Goal: Task Accomplishment & Management: Manage account settings

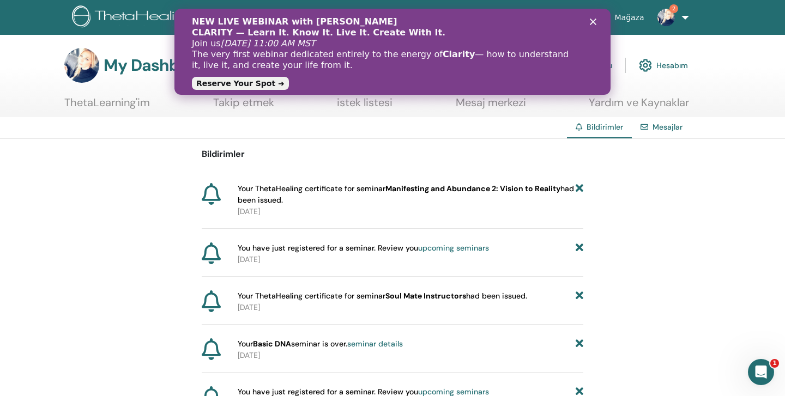
click at [235, 84] on link "Reserve Your Spot ➜" at bounding box center [240, 83] width 97 height 13
click at [591, 17] on div "NEW LIVE WEBINAR with Vianna Stibal CLARITY — Learn It. Know It. Live It. Creat…" at bounding box center [392, 51] width 401 height 77
click at [593, 21] on polygon "Kapat" at bounding box center [593, 22] width 7 height 7
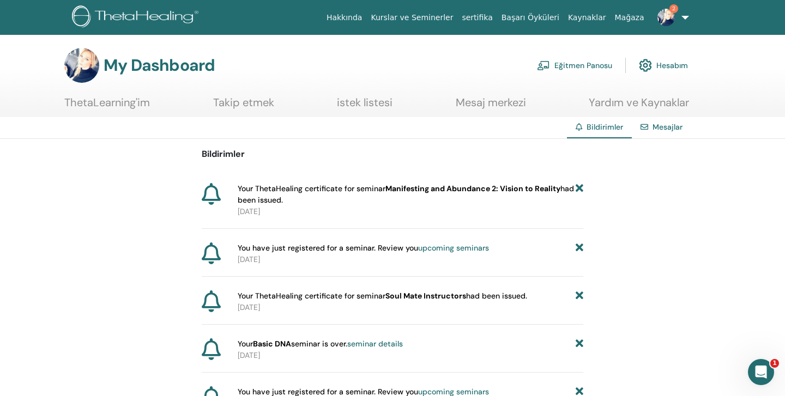
click at [668, 64] on link "Hesabım" at bounding box center [663, 65] width 49 height 24
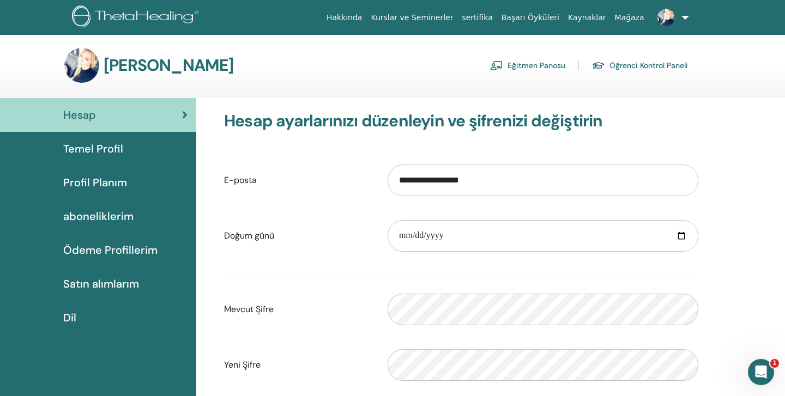
click at [443, 16] on link "Kurslar ve Seminerler" at bounding box center [411, 18] width 91 height 20
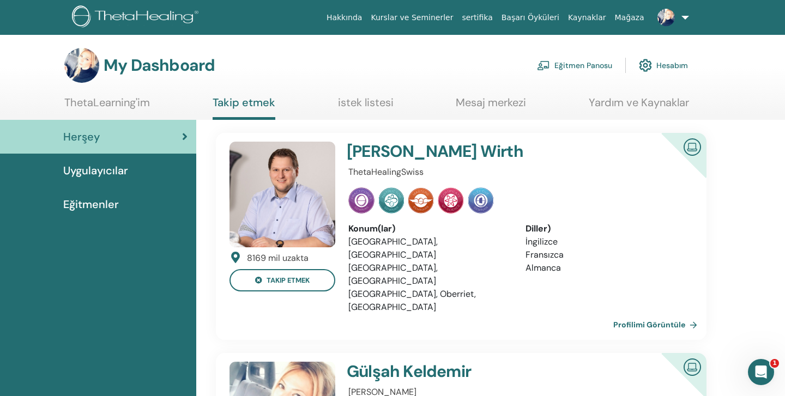
click at [664, 66] on link "Hesabım" at bounding box center [663, 65] width 49 height 24
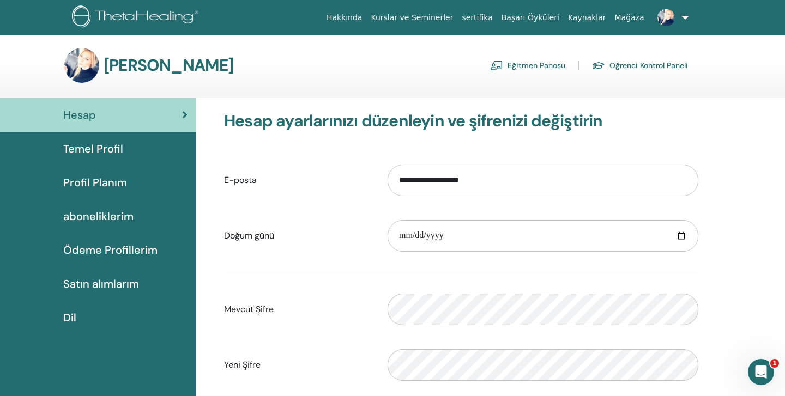
click at [663, 65] on link "Öğrenci Kontrol Paneli" at bounding box center [640, 65] width 96 height 17
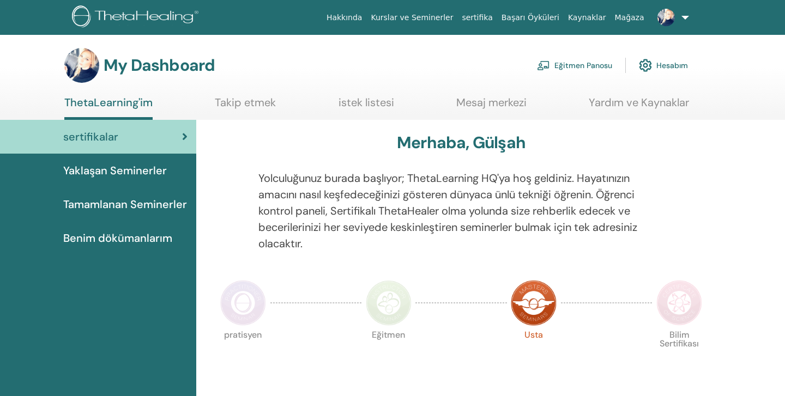
click at [598, 66] on link "Eğitmen Panosu" at bounding box center [574, 65] width 75 height 24
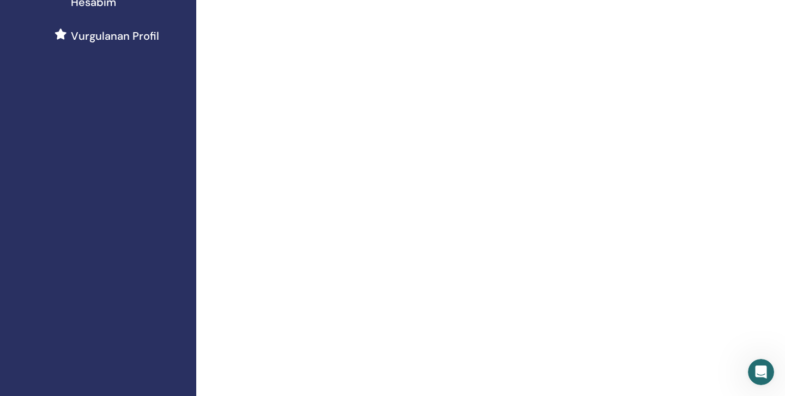
scroll to position [124, 0]
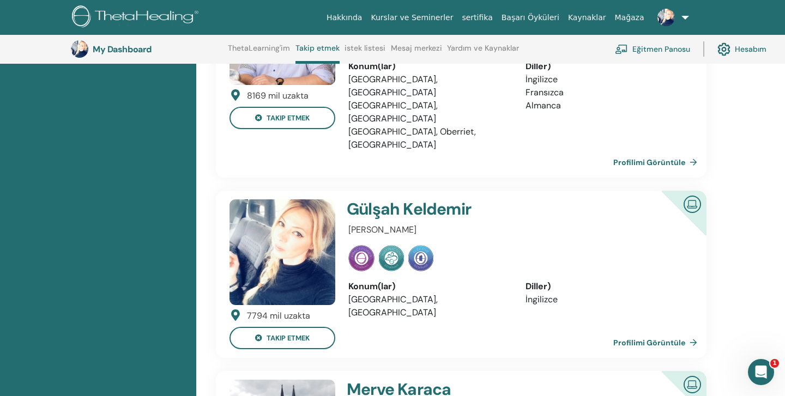
scroll to position [203, 0]
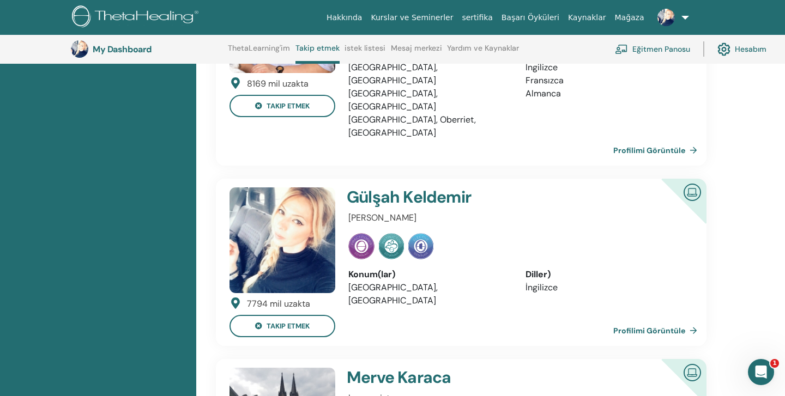
click at [633, 320] on link "Profilimi Görüntüle" at bounding box center [657, 331] width 88 height 22
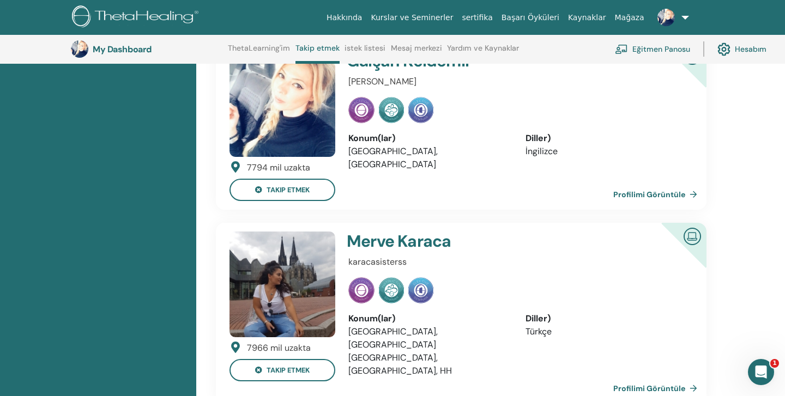
scroll to position [356, 0]
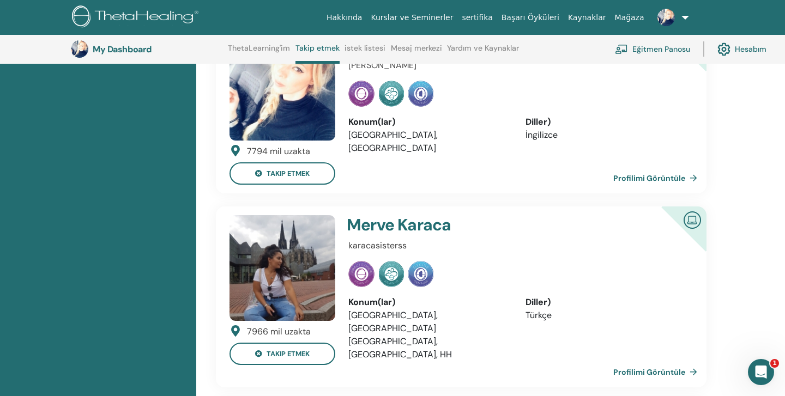
click at [650, 167] on link "Profilimi Görüntüle" at bounding box center [657, 178] width 88 height 22
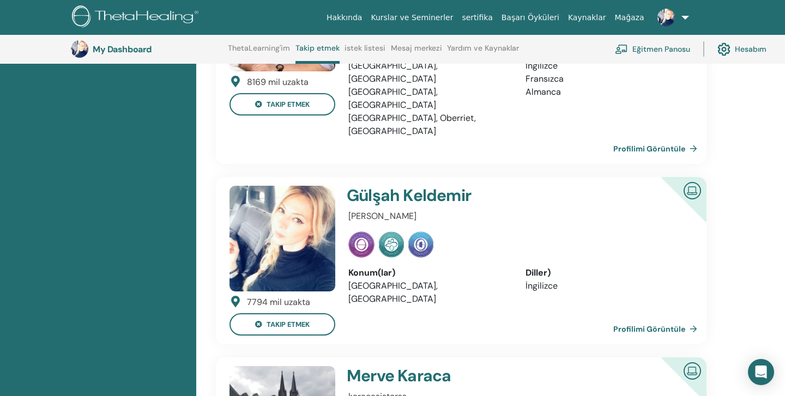
scroll to position [203, 0]
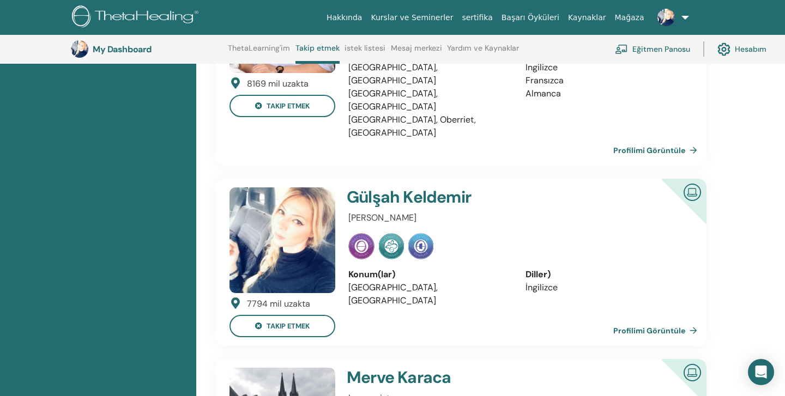
click at [746, 49] on link "Hesabım" at bounding box center [741, 49] width 49 height 24
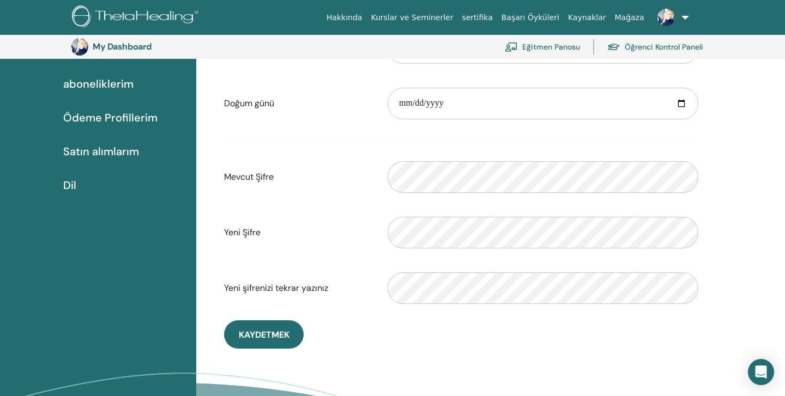
scroll to position [155, 0]
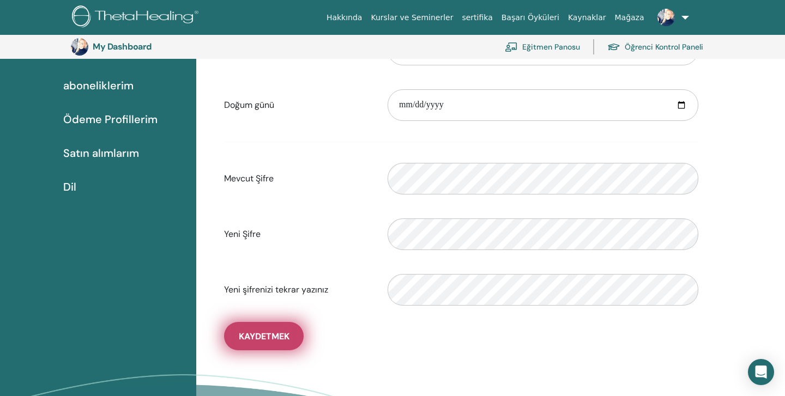
click at [290, 338] on button "Kaydetmek" at bounding box center [264, 336] width 80 height 28
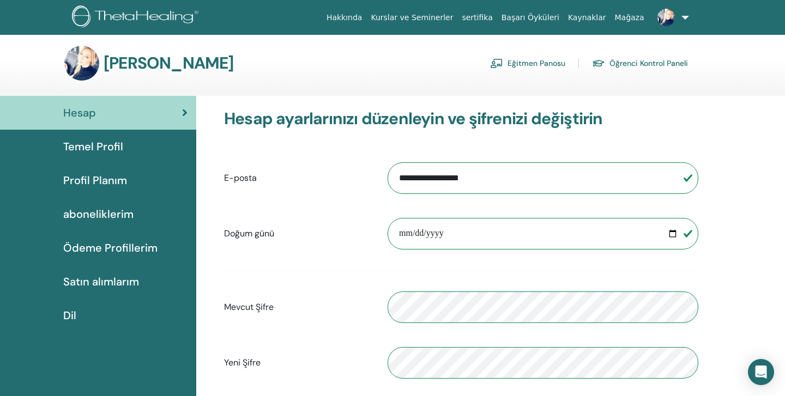
scroll to position [0, 0]
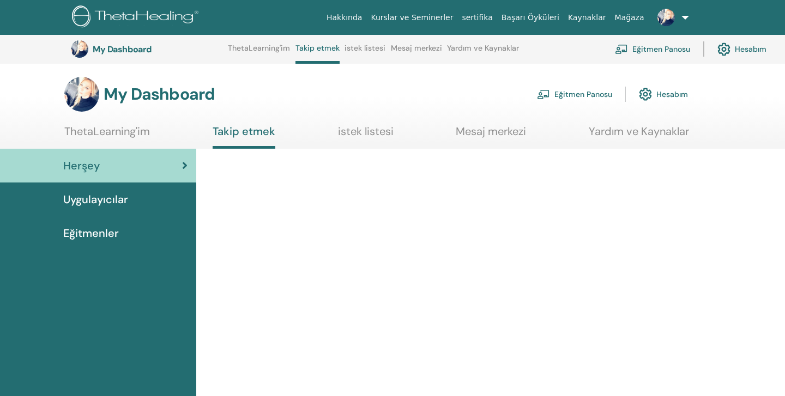
scroll to position [203, 0]
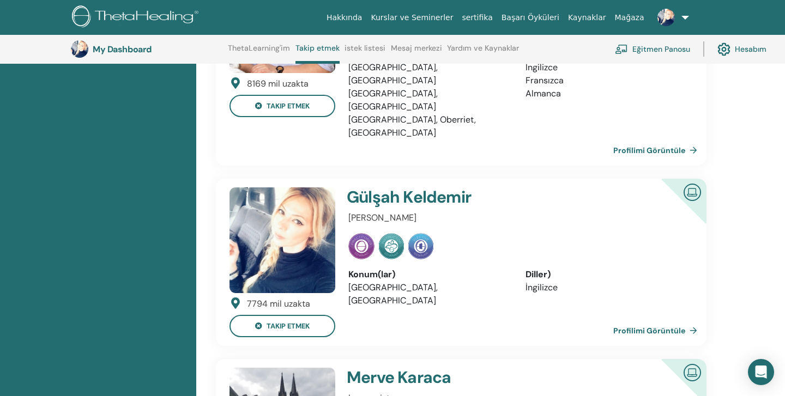
click at [257, 240] on img at bounding box center [282, 240] width 106 height 106
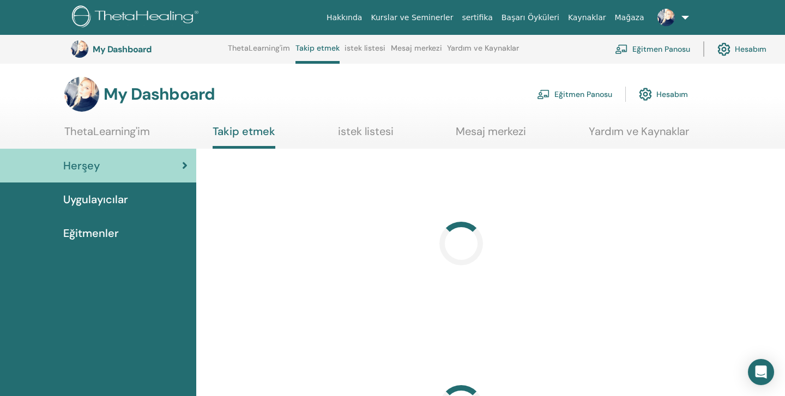
scroll to position [203, 0]
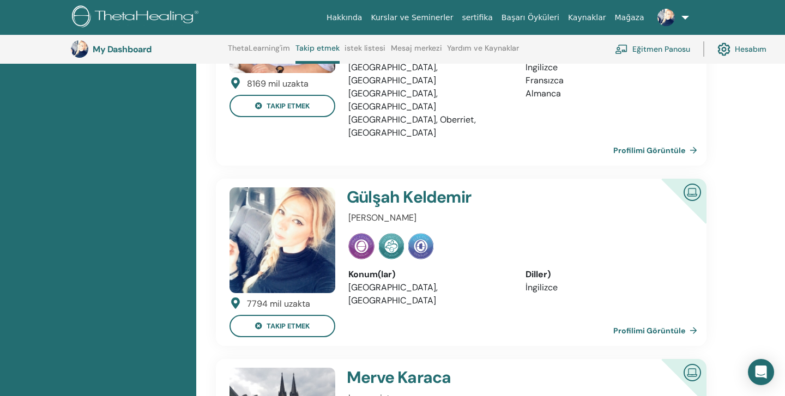
click at [691, 179] on img at bounding box center [692, 191] width 26 height 25
click at [689, 179] on img at bounding box center [692, 191] width 26 height 25
click at [236, 298] on div "7794 mil uzakta" at bounding box center [282, 304] width 106 height 13
click at [289, 221] on img at bounding box center [282, 240] width 106 height 106
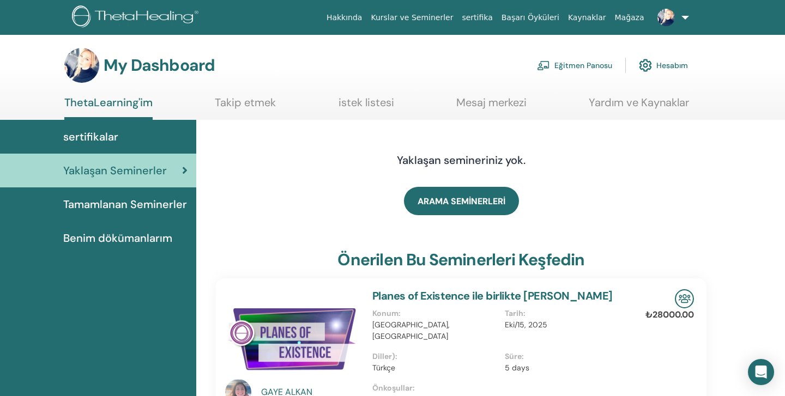
click at [589, 65] on link "Eğitmen Panosu" at bounding box center [574, 65] width 75 height 24
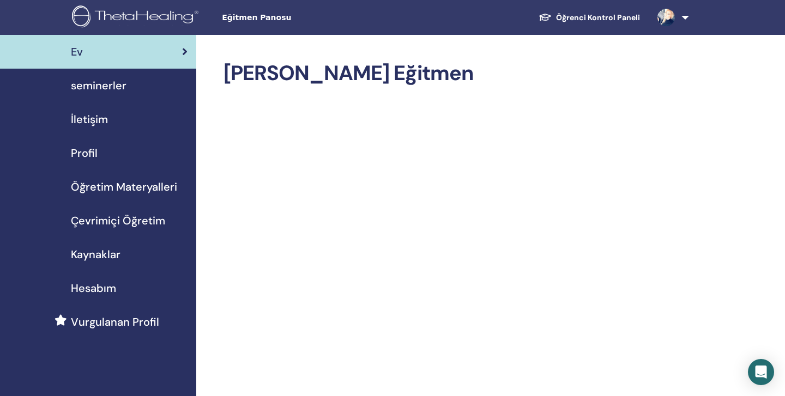
click at [82, 288] on span "Hesabım" at bounding box center [93, 288] width 45 height 16
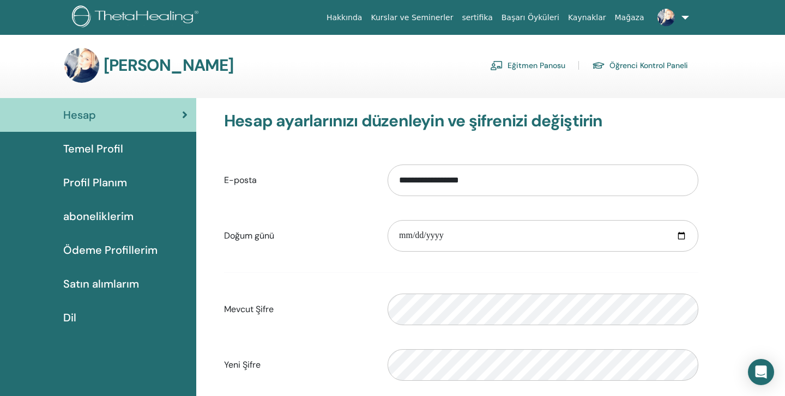
click at [95, 148] on span "Temel Profil" at bounding box center [93, 149] width 60 height 16
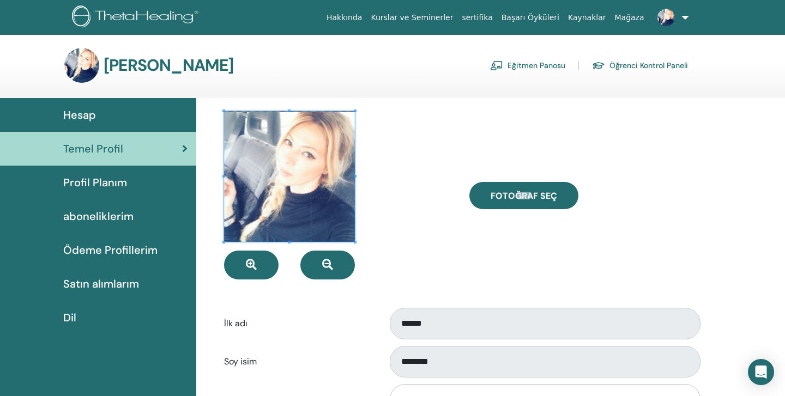
click at [641, 223] on div "Fotoğraf seç" at bounding box center [583, 195] width 245 height 168
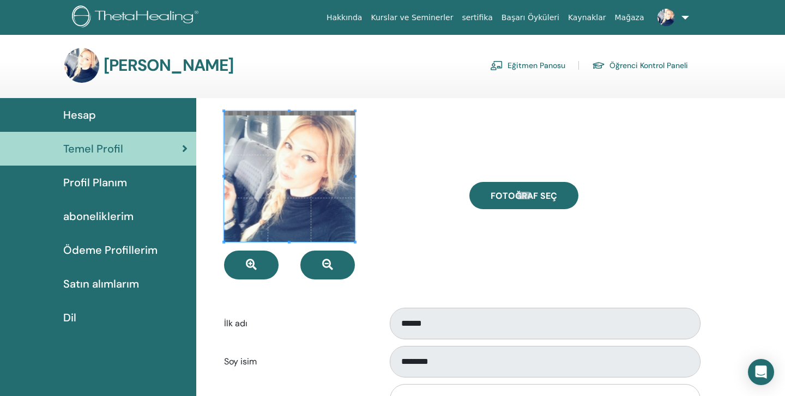
click at [275, 384] on div "**********" at bounding box center [461, 400] width 490 height 36
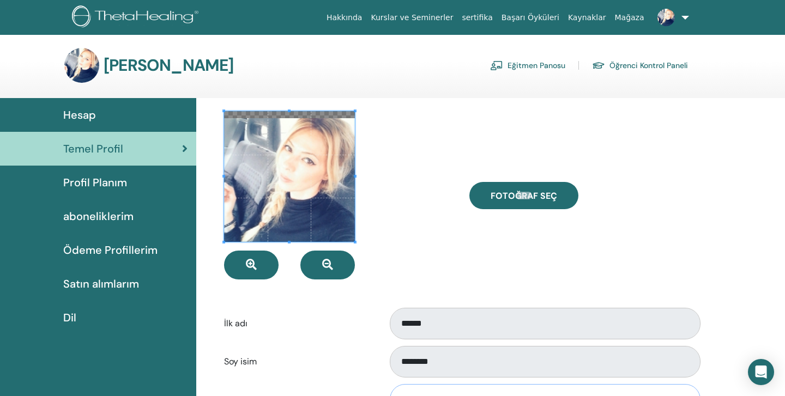
click at [593, 387] on input "**********" at bounding box center [545, 400] width 311 height 32
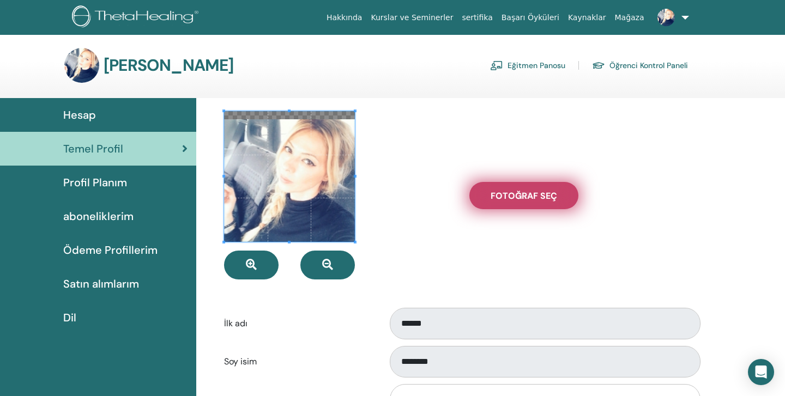
click at [542, 195] on span "Fotoğraf seç" at bounding box center [523, 195] width 66 height 11
click at [531, 195] on input "Fotoğraf seç" at bounding box center [524, 196] width 14 height 8
click at [532, 203] on label "Fotoğraf seç" at bounding box center [523, 195] width 109 height 27
click at [531, 199] on input "Fotoğraf seç" at bounding box center [524, 196] width 14 height 8
type input "**********"
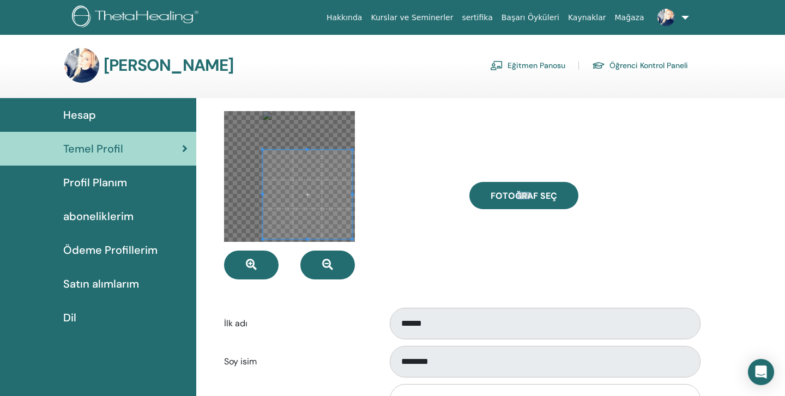
click at [352, 235] on div at bounding box center [307, 194] width 89 height 89
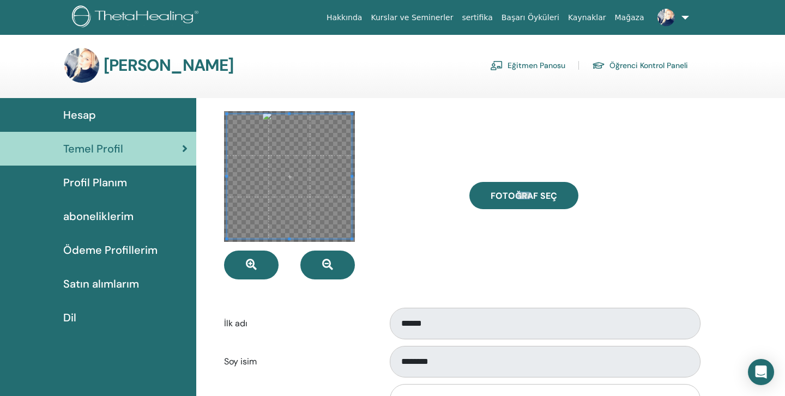
click at [222, 112] on div at bounding box center [338, 195] width 245 height 168
click at [319, 186] on span at bounding box center [287, 174] width 126 height 126
click at [293, 197] on span at bounding box center [292, 179] width 126 height 126
click at [416, 126] on div at bounding box center [338, 195] width 245 height 168
click at [587, 257] on div "Fotoğraf seç" at bounding box center [583, 195] width 245 height 168
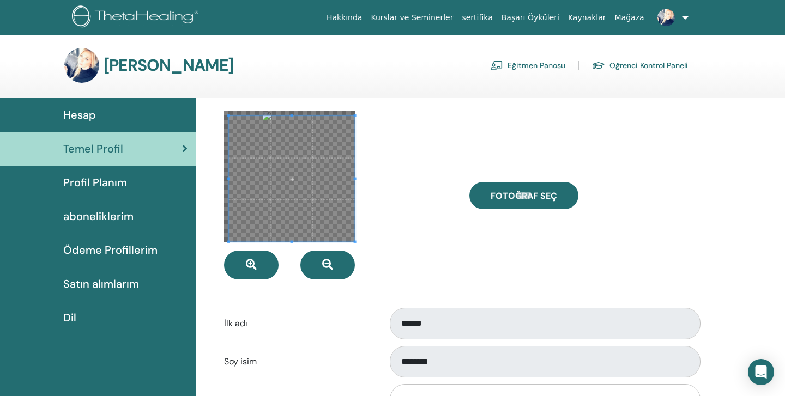
click at [343, 347] on div "Soy isim ********" at bounding box center [461, 362] width 490 height 36
click at [224, 213] on div at bounding box center [289, 176] width 131 height 131
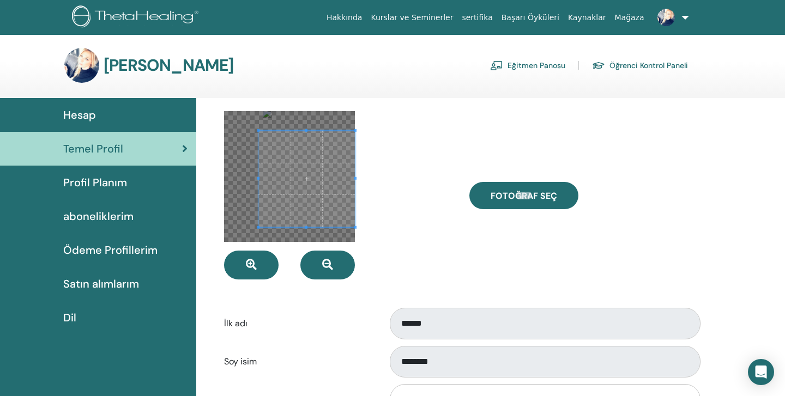
click at [258, 227] on div at bounding box center [306, 179] width 96 height 96
click at [377, 269] on div at bounding box center [338, 195] width 245 height 168
click at [227, 235] on div at bounding box center [289, 176] width 131 height 131
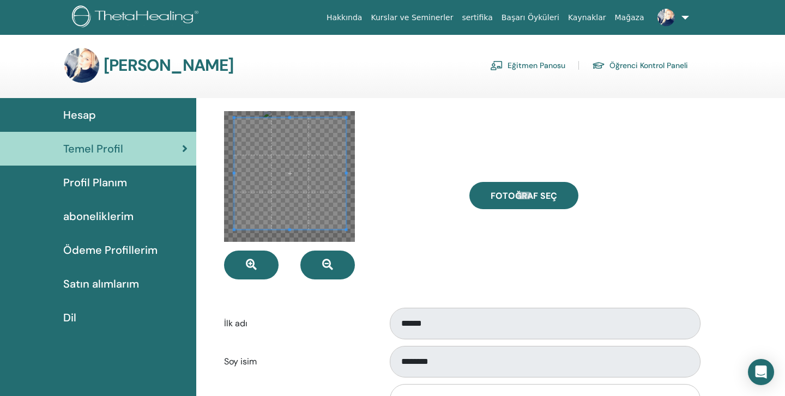
click at [241, 209] on span at bounding box center [290, 174] width 112 height 112
click at [223, 241] on div at bounding box center [338, 195] width 245 height 168
click at [355, 243] on div at bounding box center [338, 195] width 245 height 168
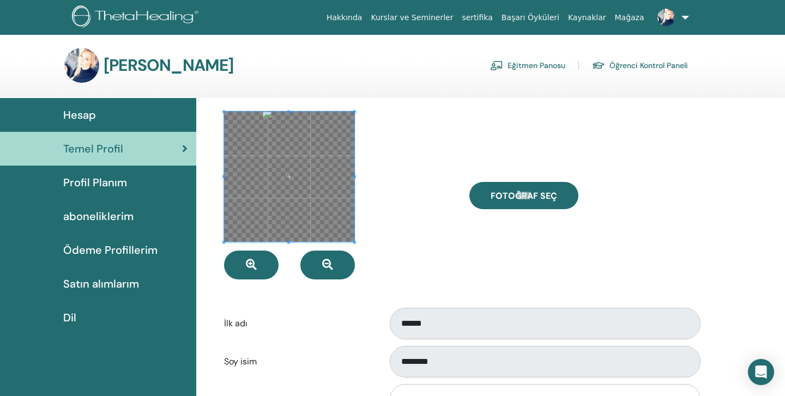
click at [352, 112] on div at bounding box center [289, 177] width 130 height 130
click at [401, 150] on div at bounding box center [338, 195] width 245 height 168
click at [104, 181] on span "Profil Planım" at bounding box center [95, 182] width 64 height 16
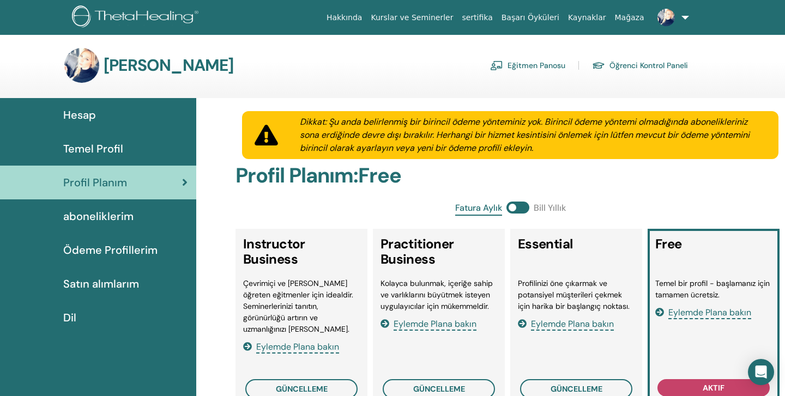
click at [94, 147] on span "Temel Profil" at bounding box center [93, 149] width 60 height 16
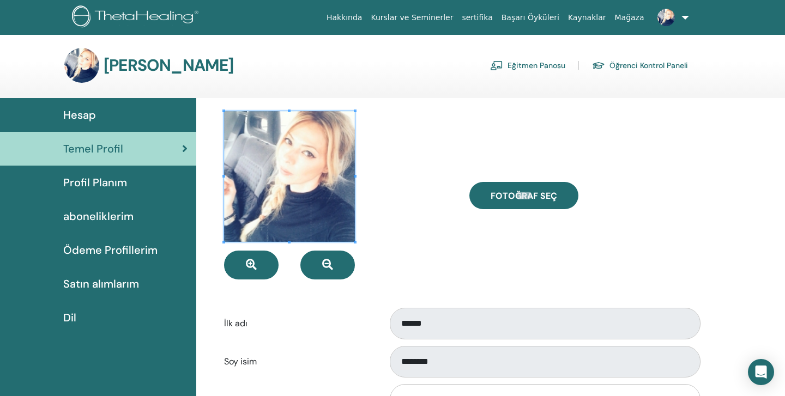
click at [108, 182] on span "Profil Planım" at bounding box center [95, 182] width 64 height 16
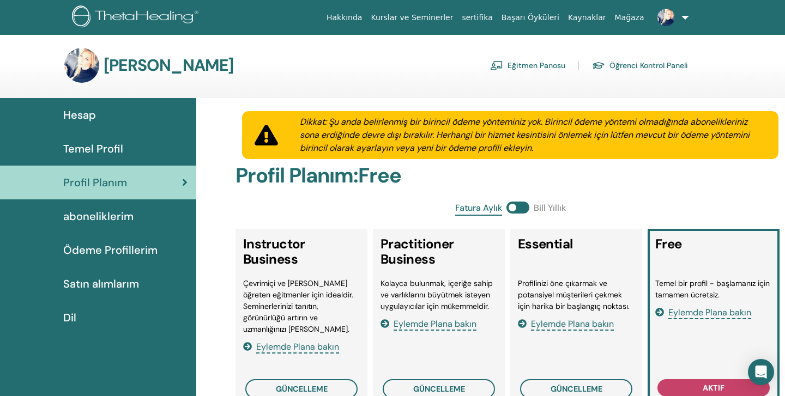
click at [110, 146] on span "Temel Profil" at bounding box center [93, 149] width 60 height 16
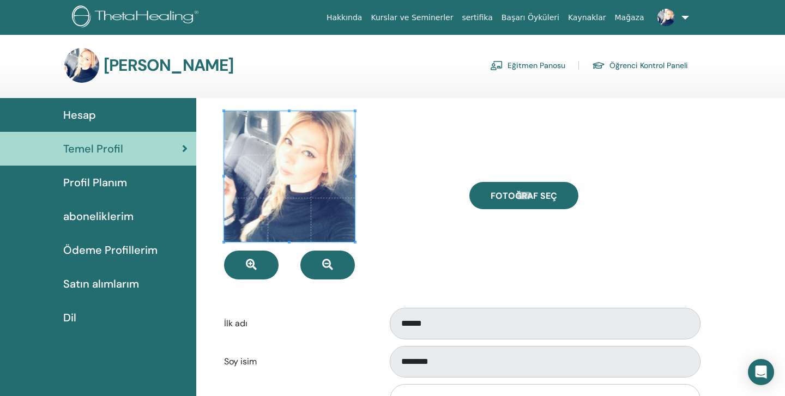
click at [425, 14] on link "Kurslar ve Seminerler" at bounding box center [411, 18] width 91 height 20
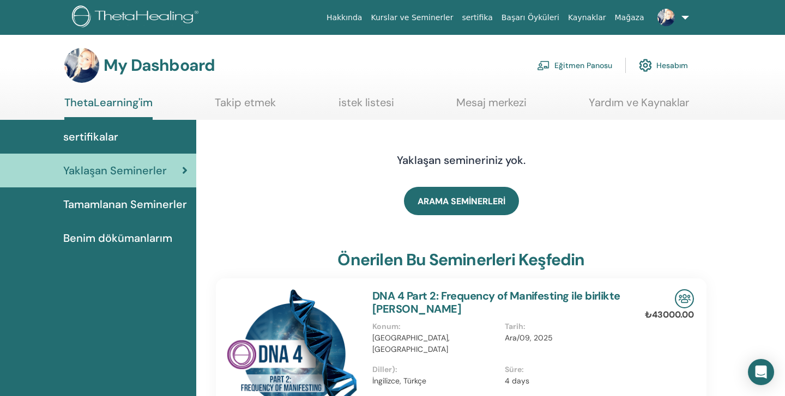
click at [107, 200] on span "Tamamlanan Seminerler" at bounding box center [125, 204] width 124 height 16
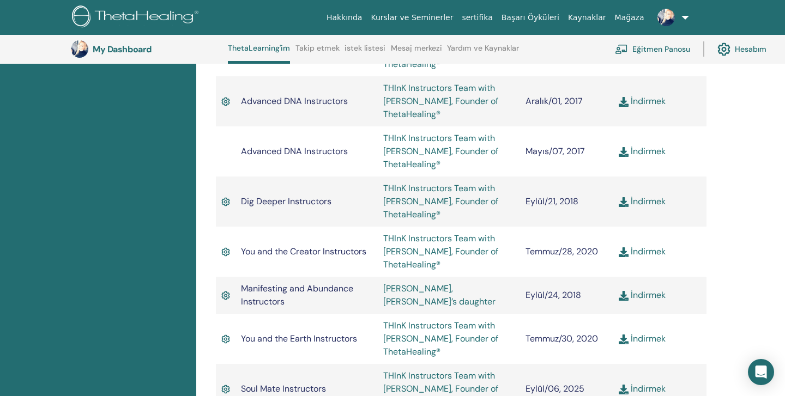
scroll to position [617, 0]
